Goal: Task Accomplishment & Management: Manage account settings

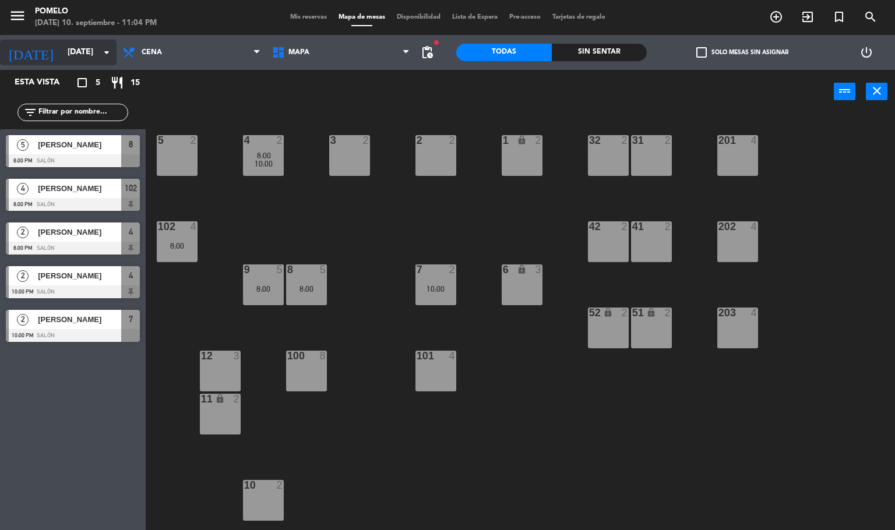
click at [68, 58] on input "[DATE]" at bounding box center [117, 52] width 111 height 21
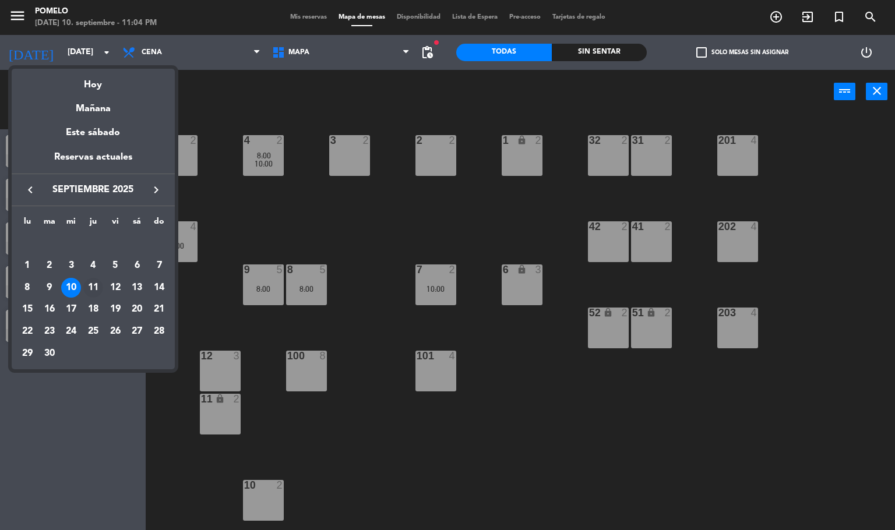
click at [100, 292] on div "11" at bounding box center [93, 288] width 20 height 20
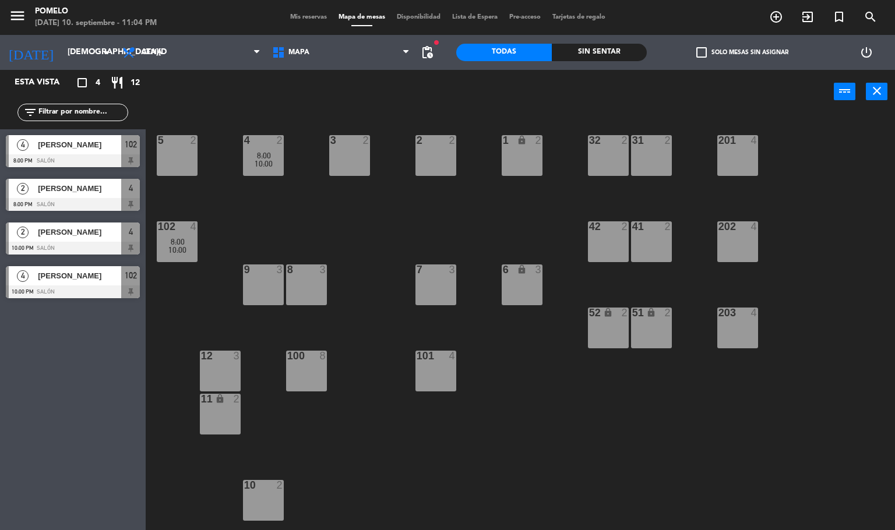
click at [275, 193] on div "4 2 8:00 10:00 3 2 2 2 1 lock 2 5 2 32 2 31 2 201 4 102 4 8:00 10:00 202 4 42 2…" at bounding box center [524, 322] width 741 height 417
click at [261, 154] on span "8:00" at bounding box center [264, 155] width 14 height 9
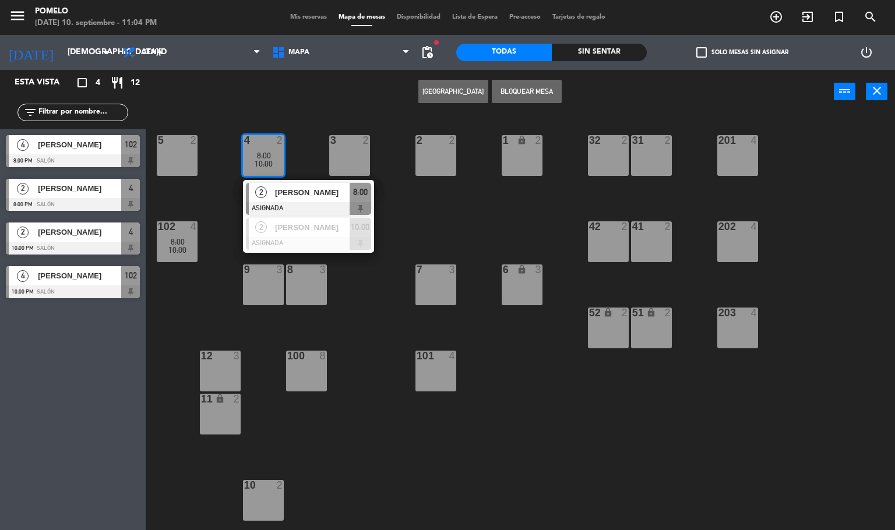
click at [484, 207] on div "4 2 8:00 10:00 2 [PERSON_NAME] ASIGNADA 8:00 2 [PERSON_NAME] ASIGNADA 10:00 3 2…" at bounding box center [524, 322] width 741 height 417
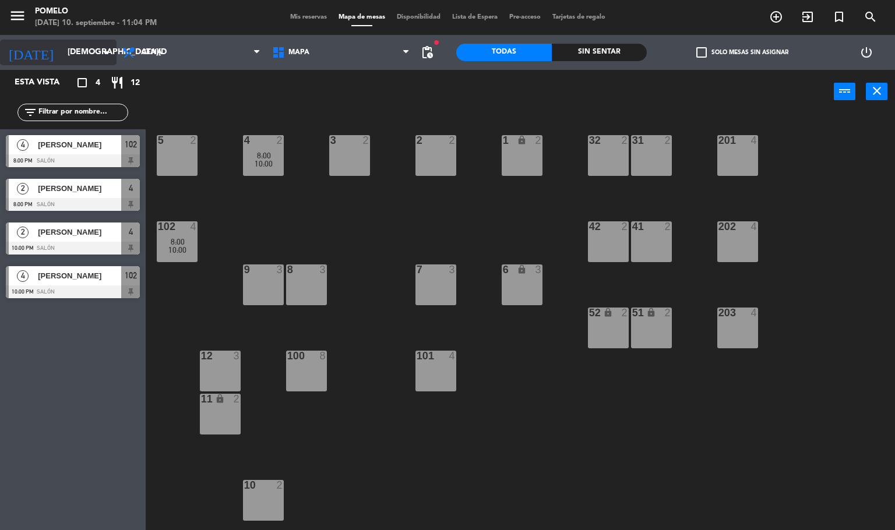
click at [66, 58] on input "[DEMOGRAPHIC_DATA][DATE]" at bounding box center [117, 52] width 111 height 21
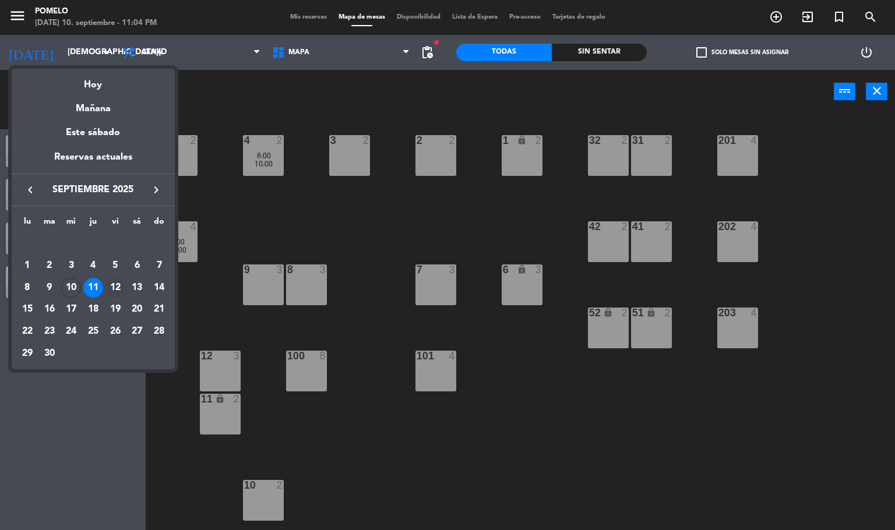
click at [113, 289] on div "12" at bounding box center [116, 288] width 20 height 20
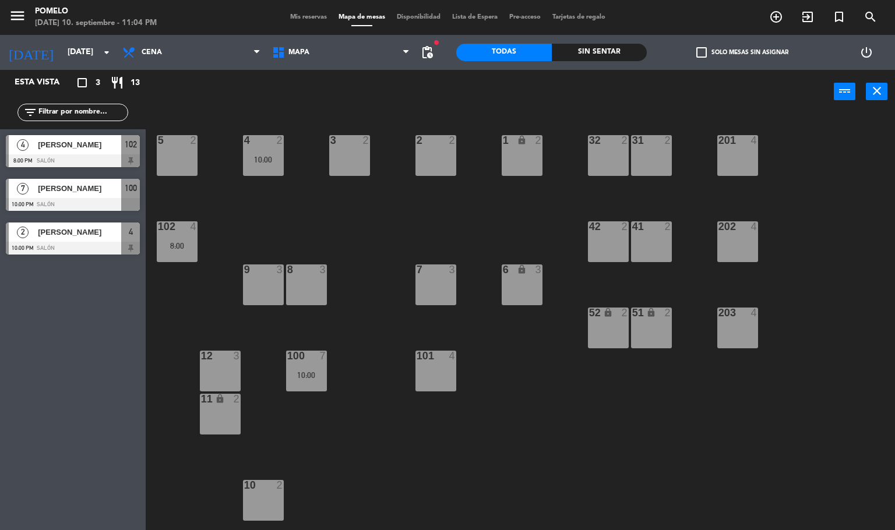
click at [277, 217] on div "4 2 10:00 3 2 2 2 1 lock 2 5 2 32 2 31 2 201 4 102 4 8:00 202 4 42 2 41 2 8 3 7…" at bounding box center [524, 322] width 741 height 417
click at [177, 242] on div "8:00" at bounding box center [177, 246] width 41 height 8
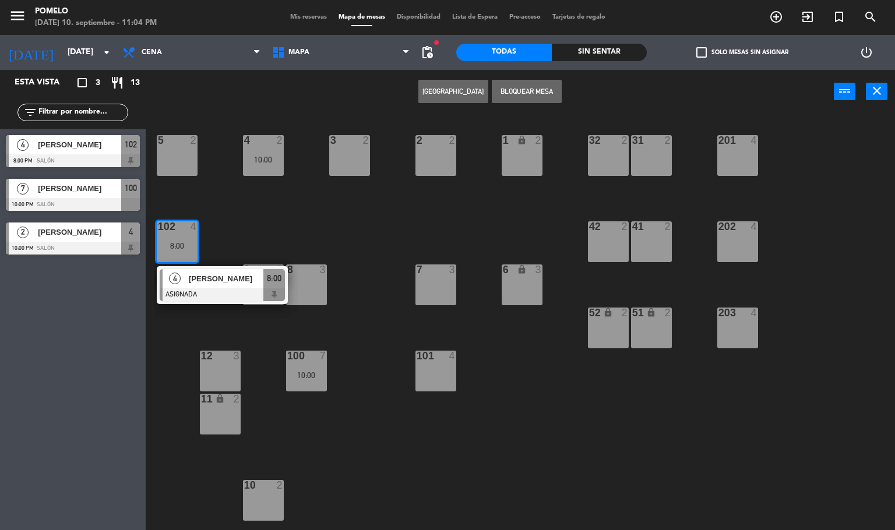
click at [374, 215] on div "4 2 10:00 3 2 2 2 1 lock 2 5 2 32 2 31 2 201 4 102 4 8:00 4 [PERSON_NAME] ASIGN…" at bounding box center [524, 322] width 741 height 417
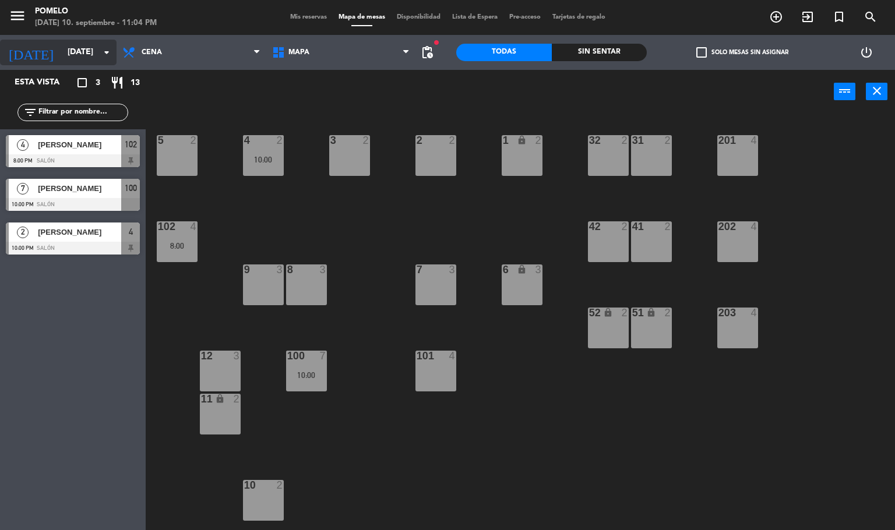
click at [69, 52] on input "[DATE]" at bounding box center [117, 52] width 111 height 21
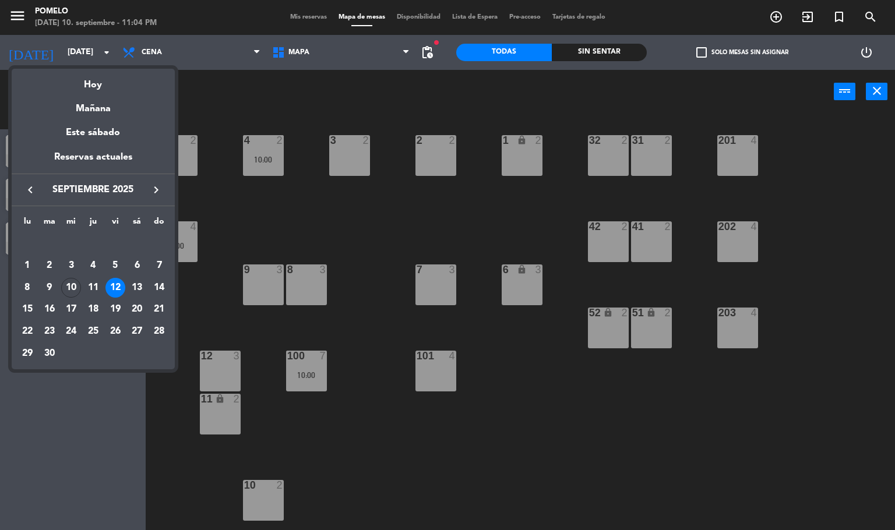
drag, startPoint x: 157, startPoint y: 66, endPoint x: 157, endPoint y: 55, distance: 11.7
click at [157, 65] on div "semana que viene esta semana semana previa misma semana del año anterior [DATE]…" at bounding box center [93, 216] width 163 height 307
click at [157, 55] on div at bounding box center [447, 265] width 895 height 530
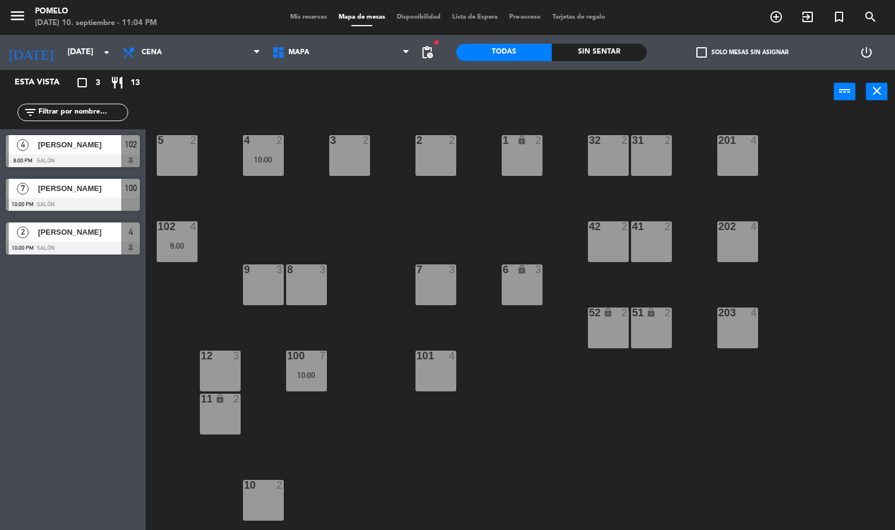
click at [157, 55] on span "Cena" at bounding box center [152, 52] width 20 height 8
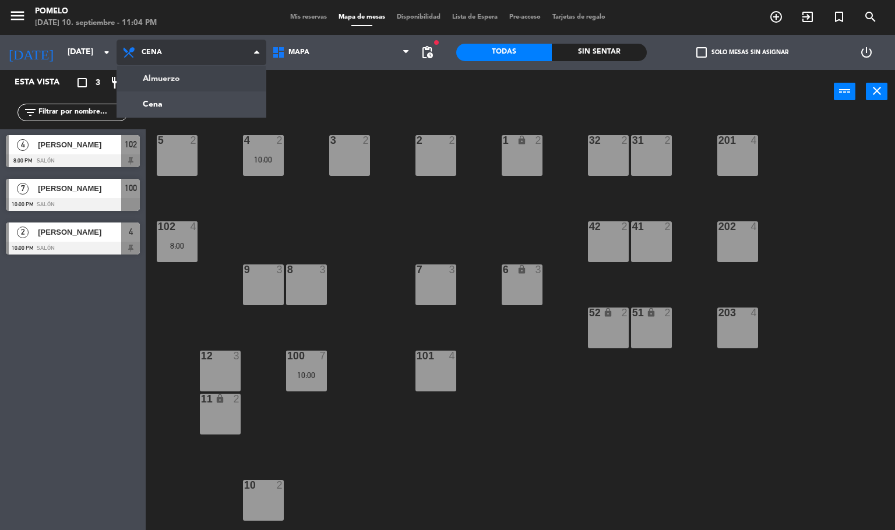
click at [165, 83] on ng-component "menu Pomelo [DATE] 10. septiembre - 11:04 PM Mis reservas Mapa de mesas Disponi…" at bounding box center [447, 265] width 895 height 531
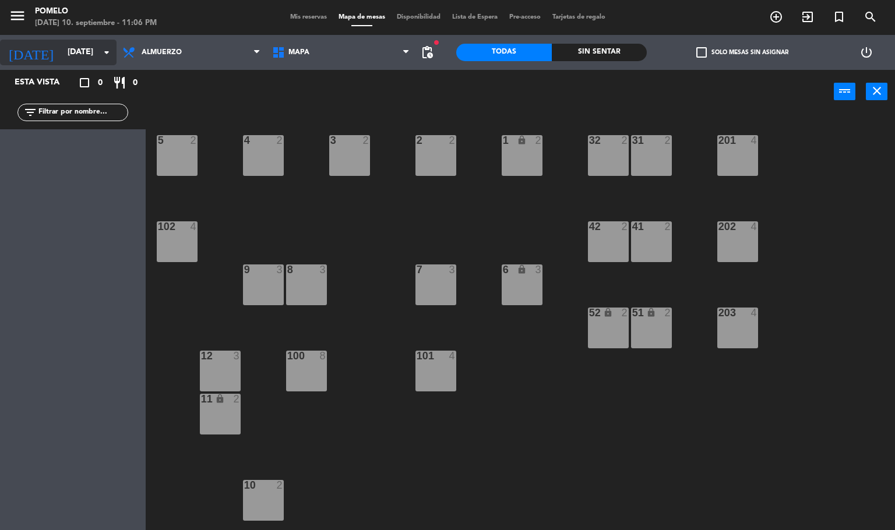
click at [62, 48] on input "[DATE]" at bounding box center [117, 52] width 111 height 21
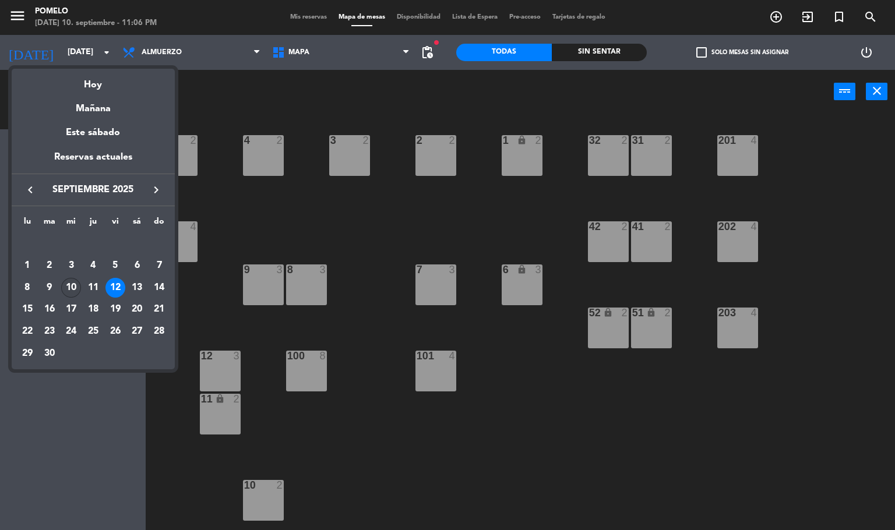
click at [72, 285] on div "10" at bounding box center [71, 288] width 20 height 20
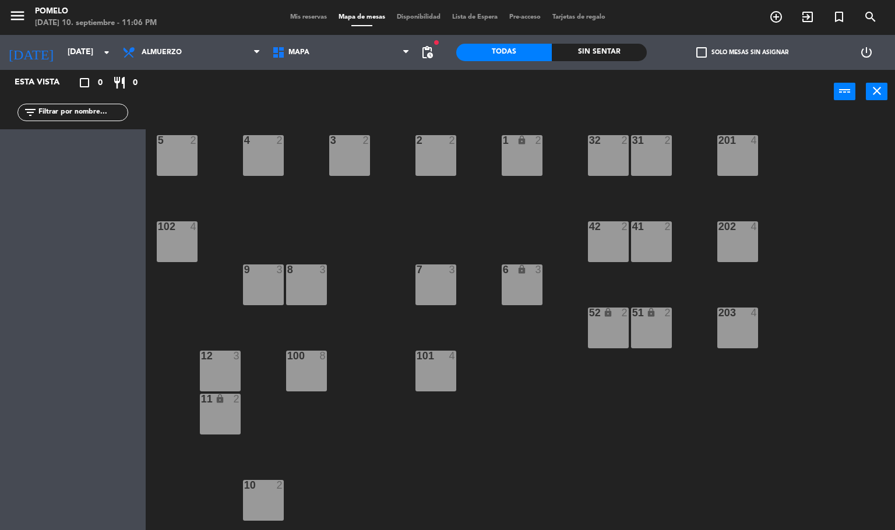
type input "[DATE]"
click at [177, 55] on span "Almuerzo" at bounding box center [162, 52] width 40 height 8
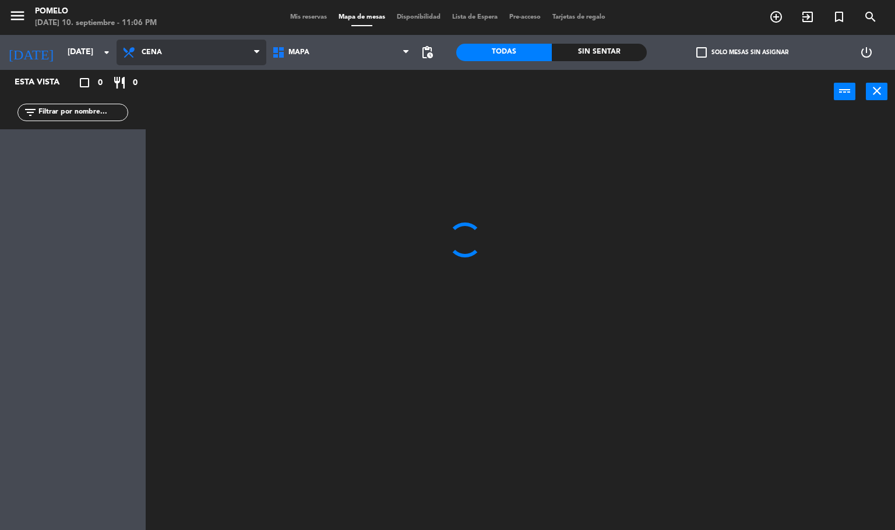
click at [178, 105] on ng-component "menu Pomelo [DATE] 10. septiembre - 11:06 PM Mis reservas Mapa de mesas Disponi…" at bounding box center [447, 265] width 895 height 531
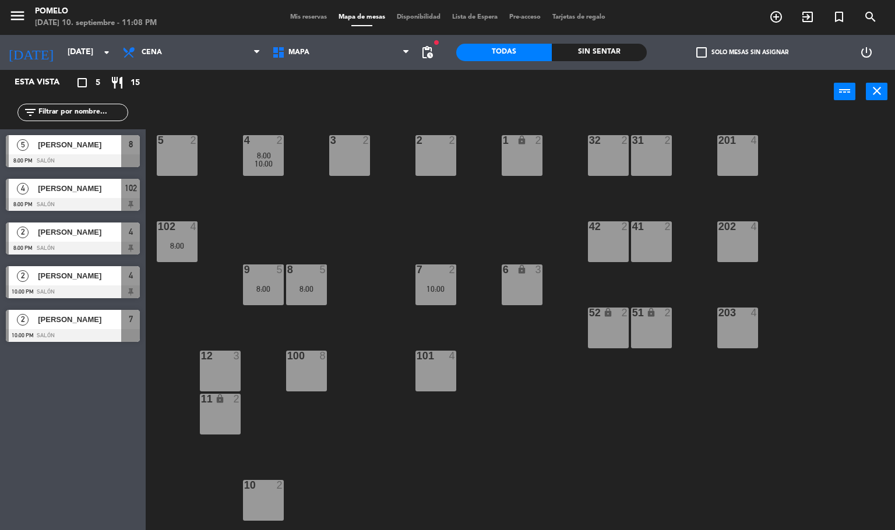
click at [287, 18] on span "Mis reservas" at bounding box center [308, 17] width 48 height 6
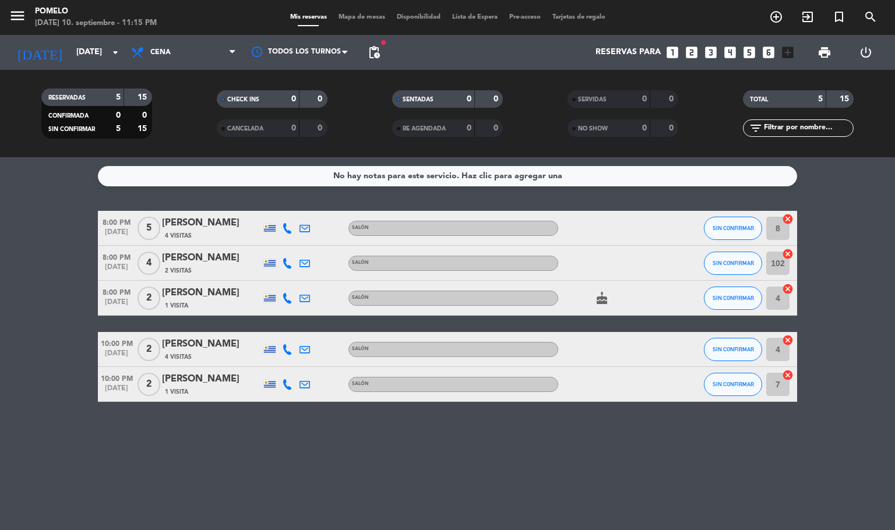
click at [339, 11] on div "menu Pomelo [DATE] 10. septiembre - 11:15 PM Mis reservas Mapa de mesas Disponi…" at bounding box center [447, 17] width 895 height 35
click at [341, 15] on span "Mapa de mesas" at bounding box center [362, 17] width 58 height 6
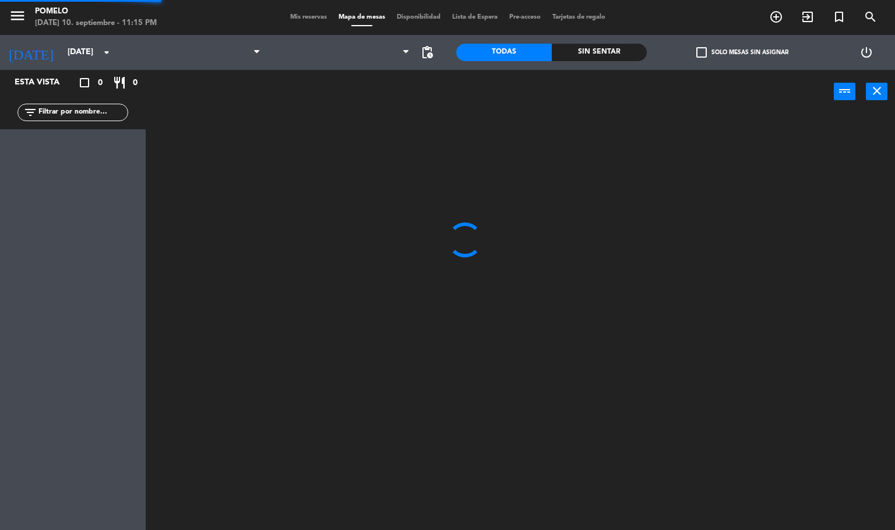
click at [308, 17] on span "Mis reservas" at bounding box center [308, 17] width 48 height 6
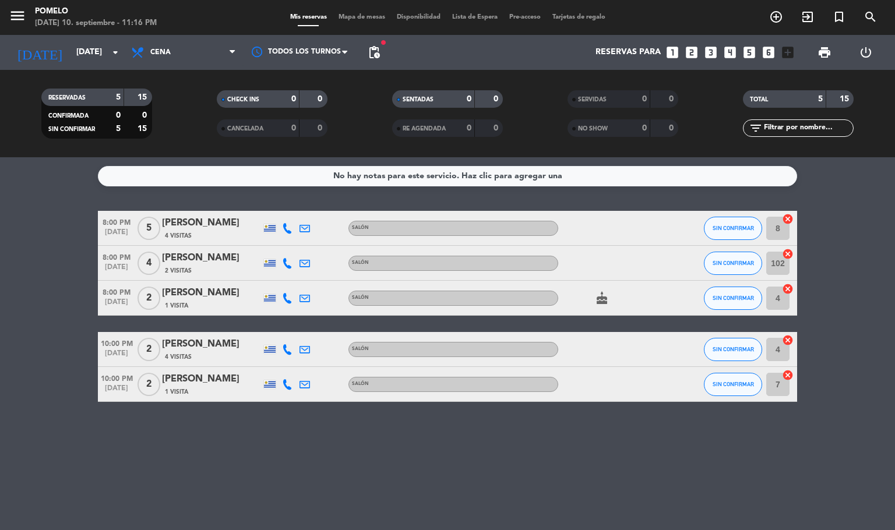
click at [364, 20] on span "Mapa de mesas" at bounding box center [362, 17] width 58 height 6
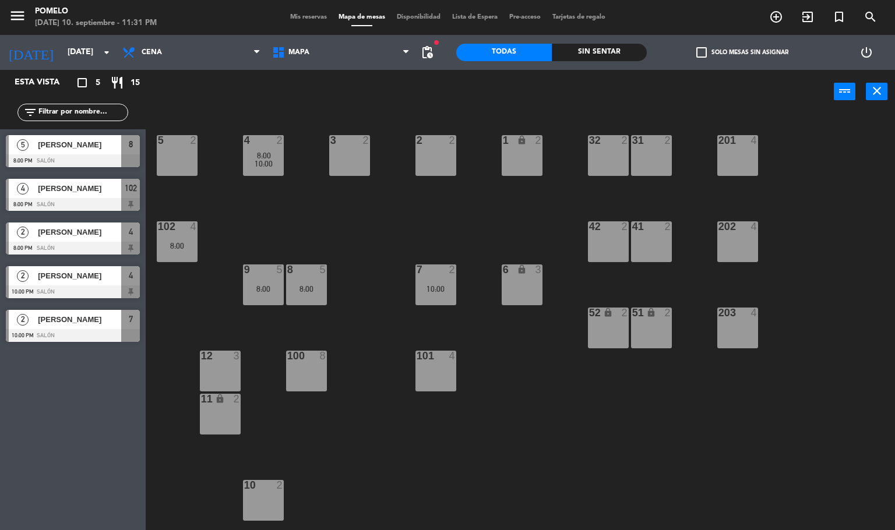
click at [311, 17] on span "Mis reservas" at bounding box center [308, 17] width 48 height 6
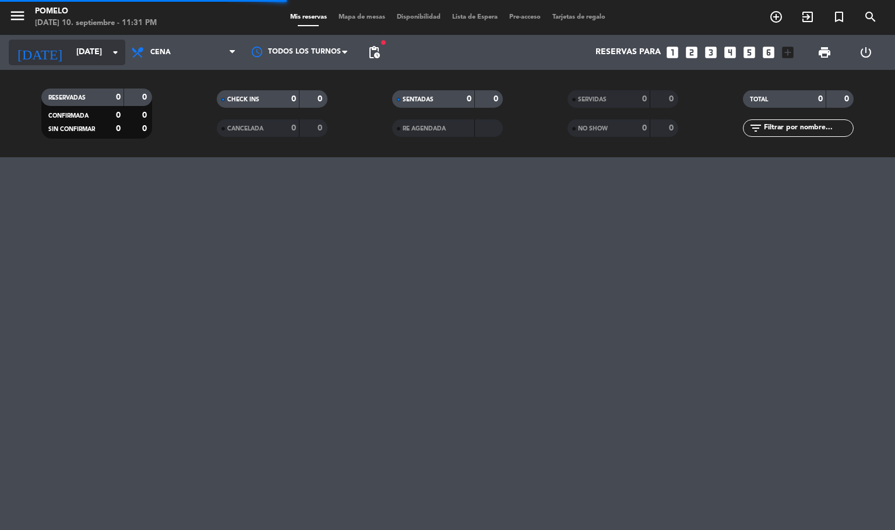
click at [96, 53] on input "[DATE]" at bounding box center [126, 52] width 111 height 21
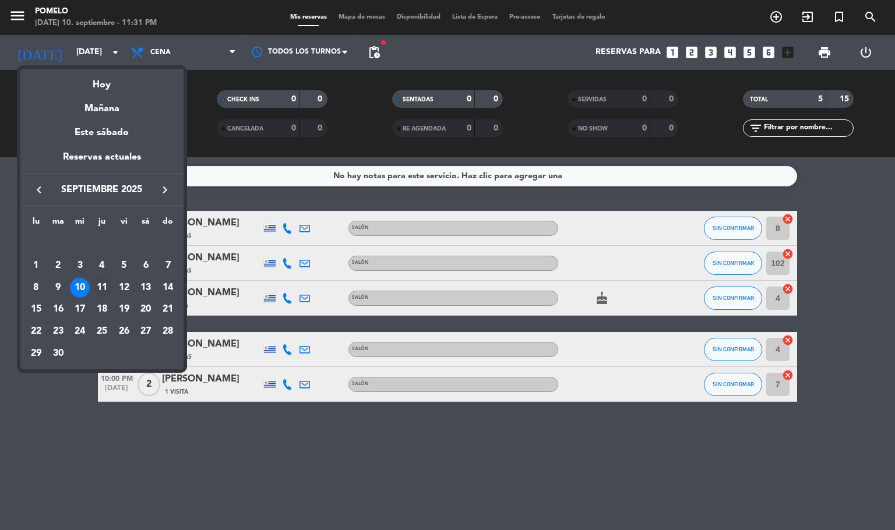
click at [104, 287] on div "11" at bounding box center [102, 288] width 20 height 20
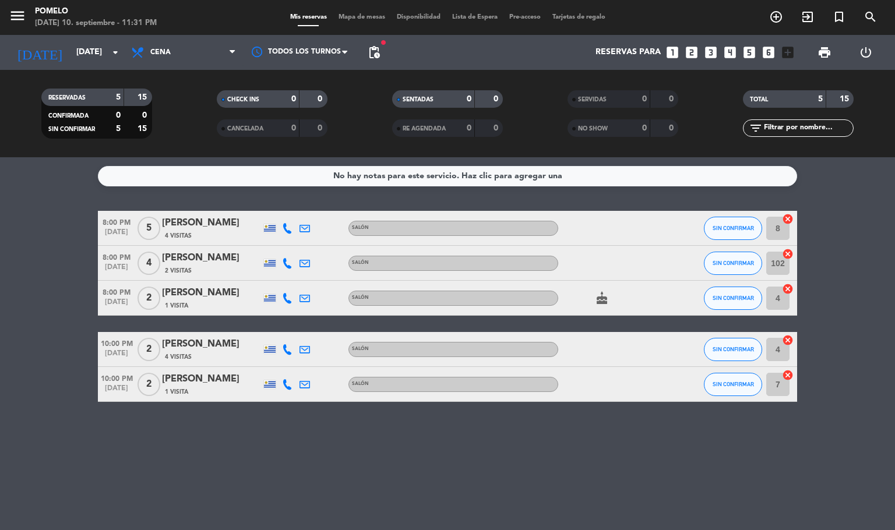
type input "[DEMOGRAPHIC_DATA][DATE]"
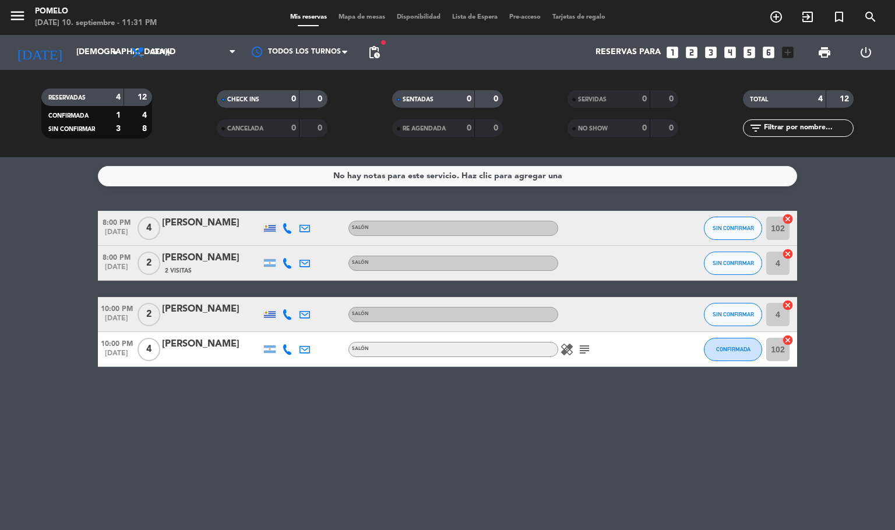
click at [584, 355] on icon "subject" at bounding box center [585, 350] width 14 height 14
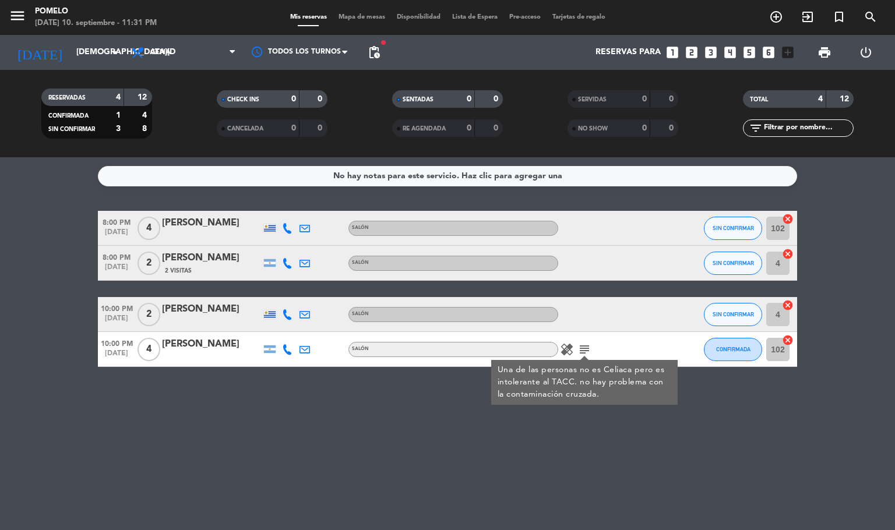
click at [567, 350] on icon "healing" at bounding box center [567, 350] width 14 height 14
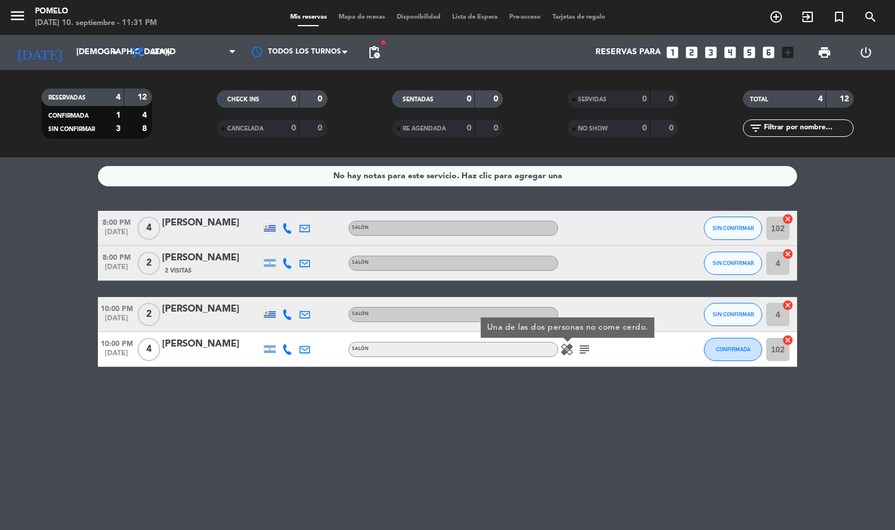
click at [568, 350] on icon "healing" at bounding box center [567, 350] width 14 height 14
click at [791, 441] on div "No hay notas para este servicio. Haz clic para agregar una 8:00 PM [DATE] 4 [PE…" at bounding box center [447, 343] width 895 height 373
